Goal: Information Seeking & Learning: Understand process/instructions

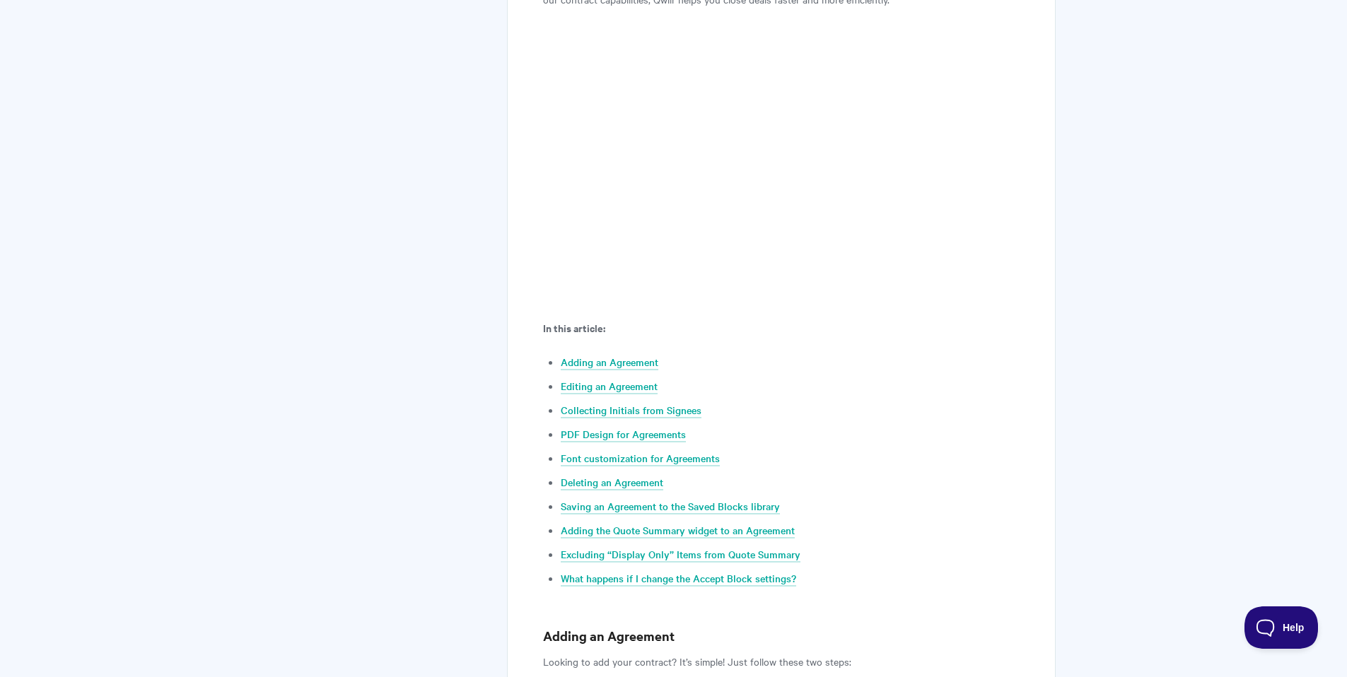
scroll to position [485, 0]
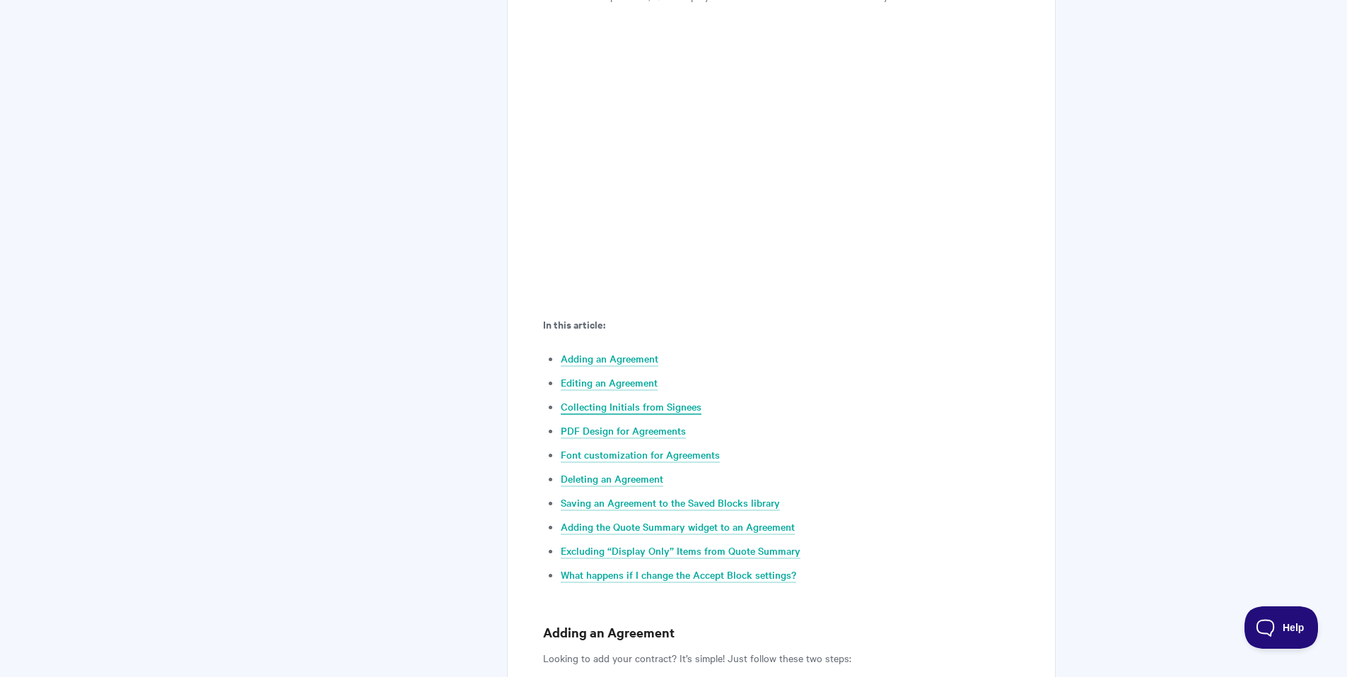
click at [677, 409] on link "Collecting Initials from Signees" at bounding box center [631, 408] width 141 height 16
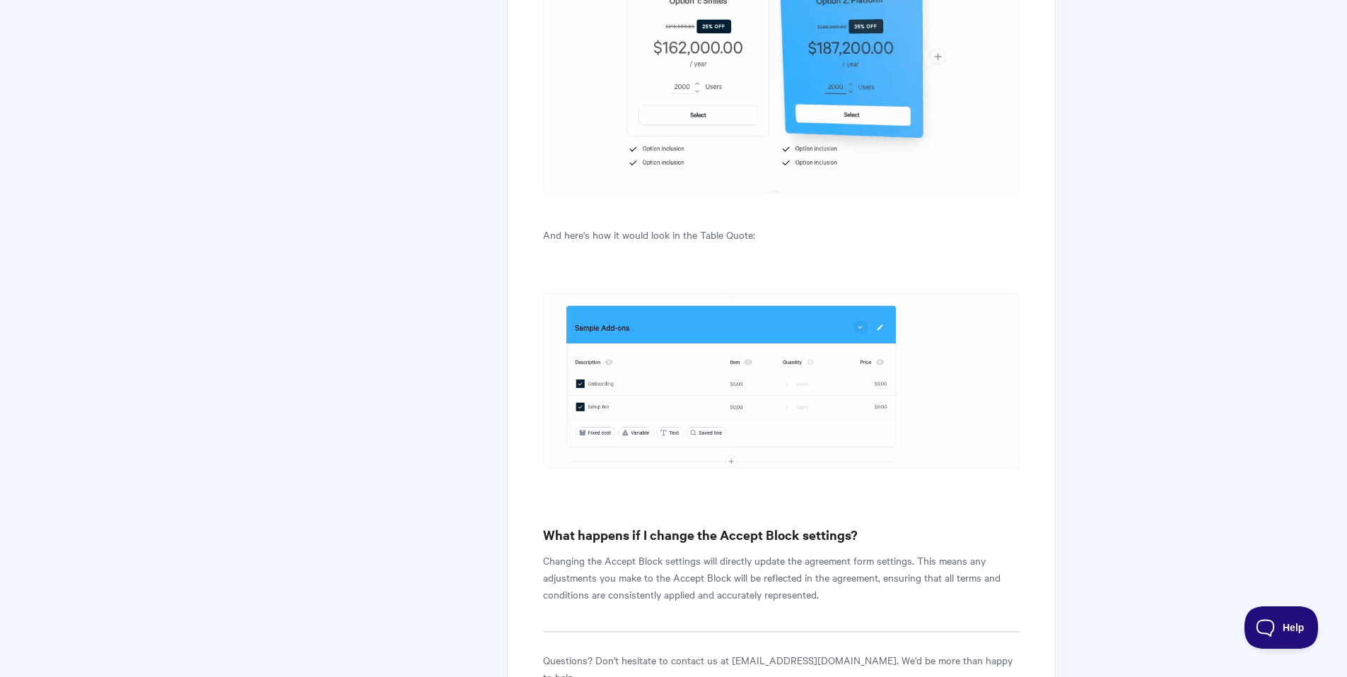
scroll to position [11223, 0]
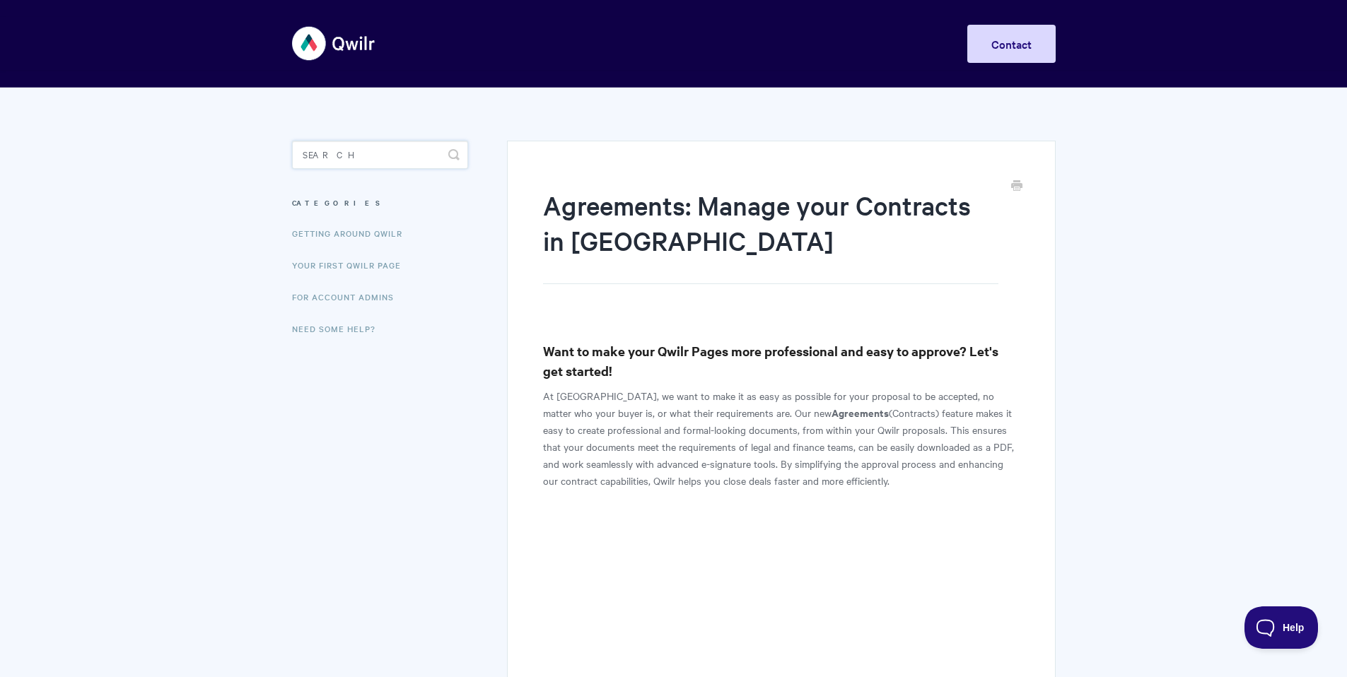
click at [358, 163] on input "Search" at bounding box center [380, 155] width 176 height 28
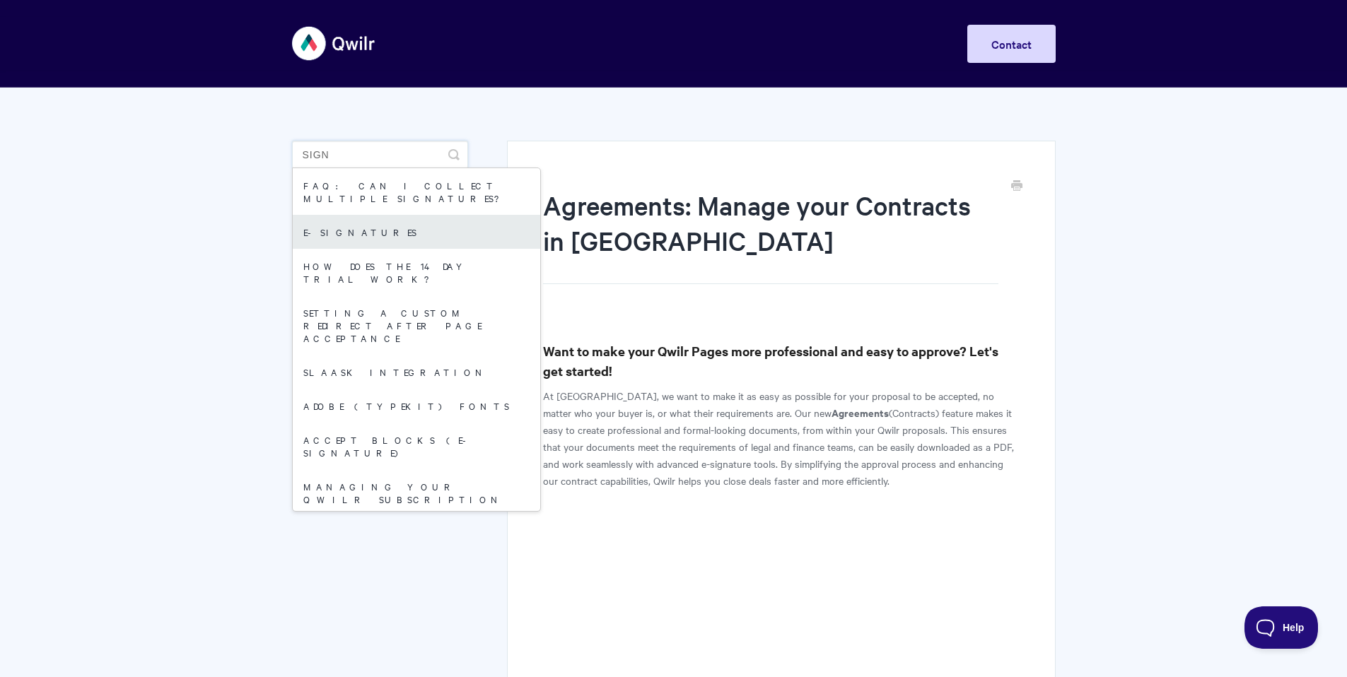
type input "sign"
click at [342, 215] on link "E-signatures" at bounding box center [417, 232] width 248 height 34
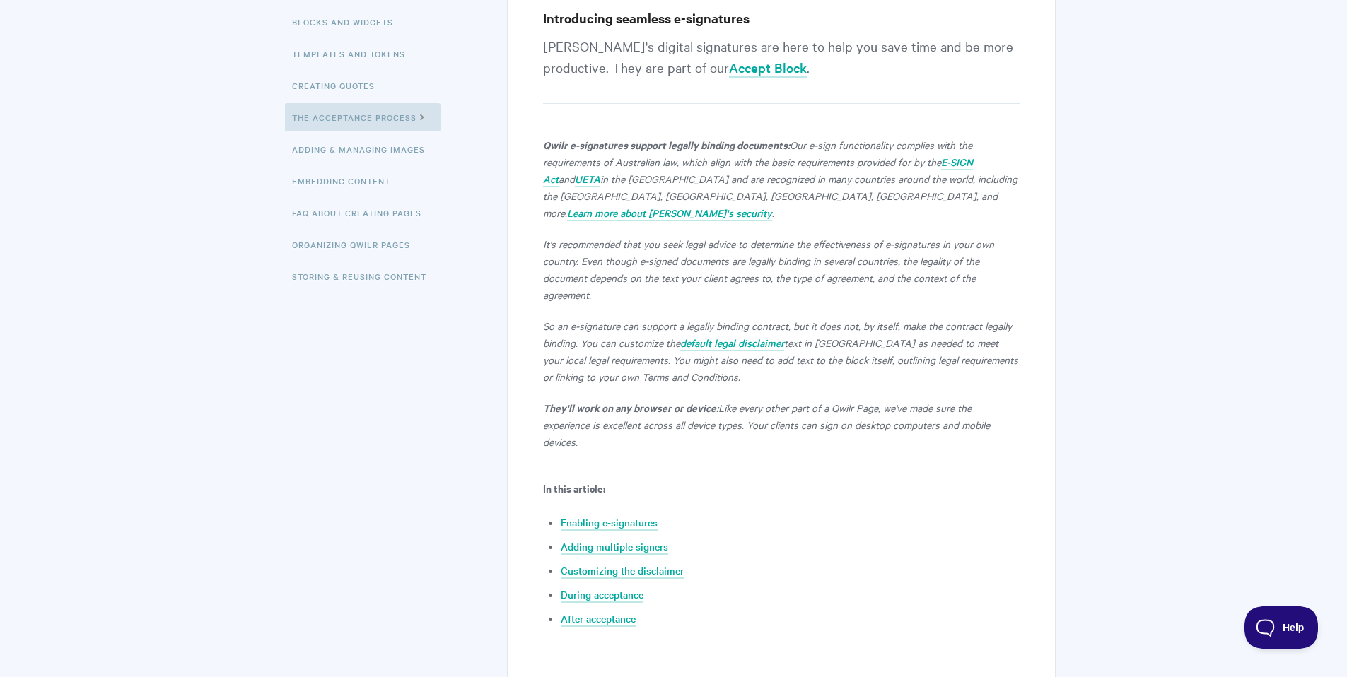
scroll to position [456, 0]
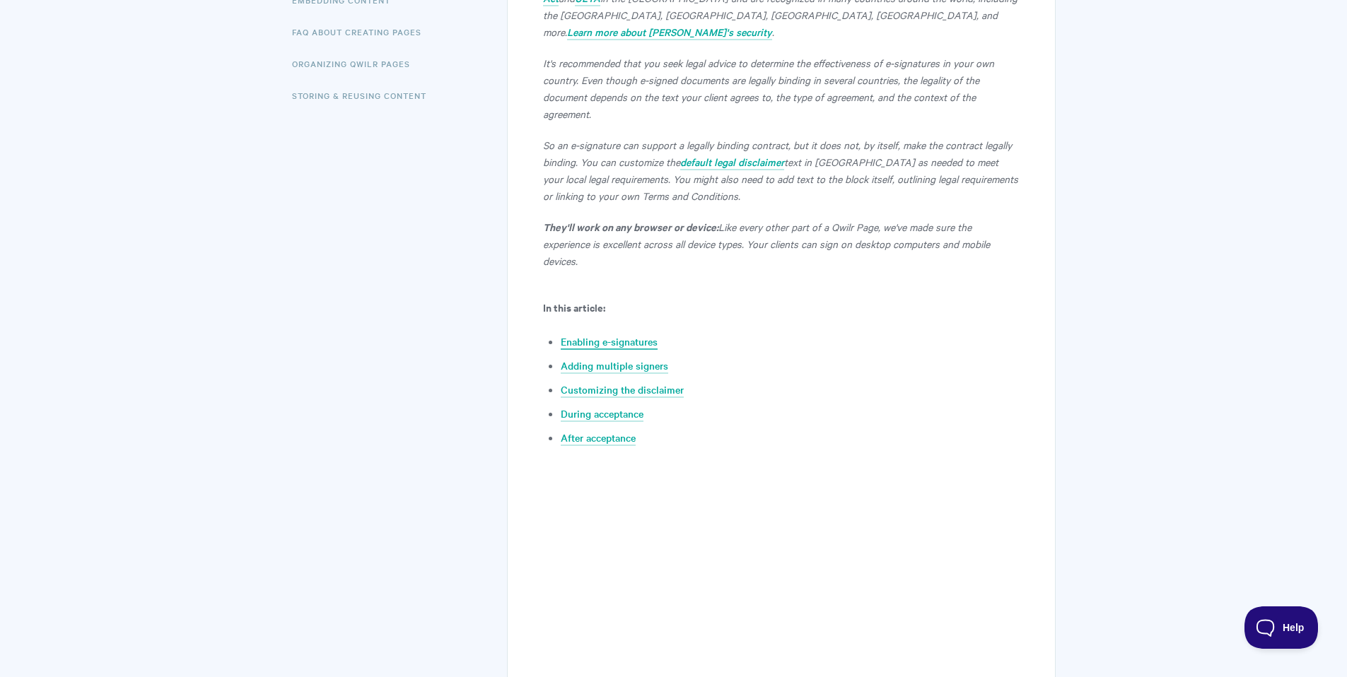
click at [627, 335] on link "Enabling e-signatures" at bounding box center [609, 343] width 97 height 16
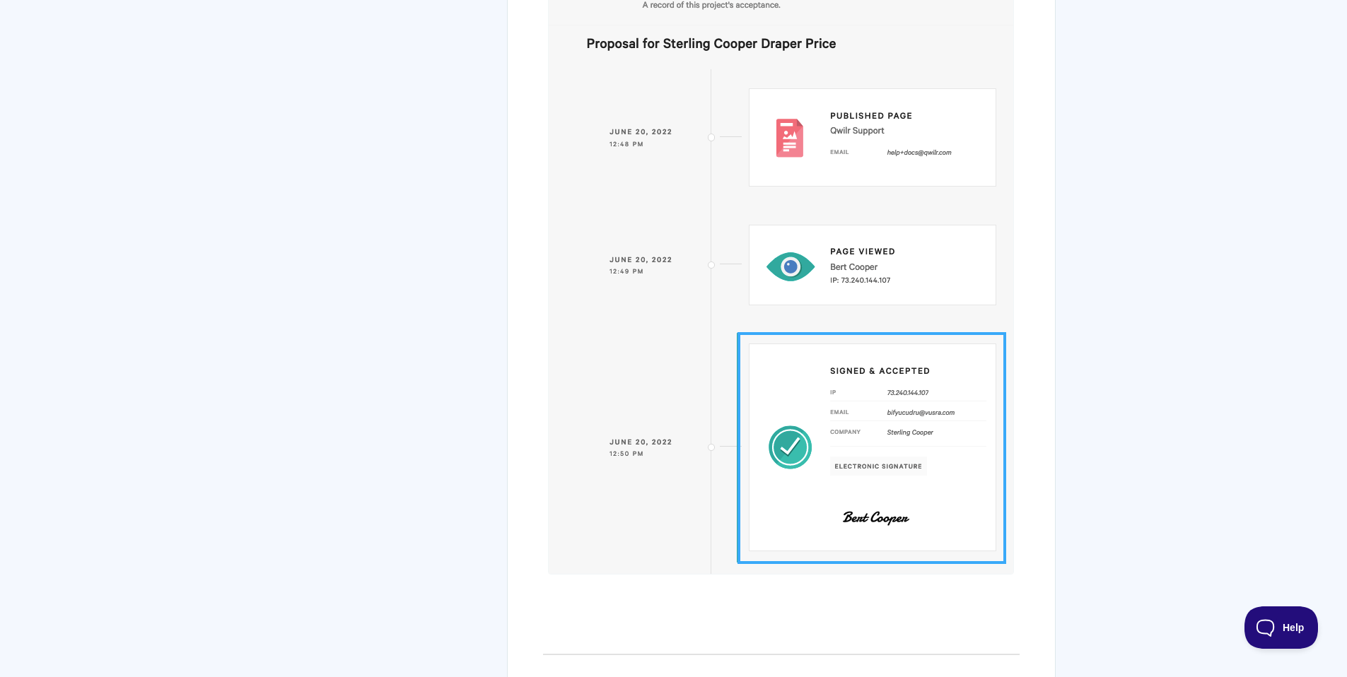
scroll to position [6774, 0]
